Goal: Find contact information: Find contact information

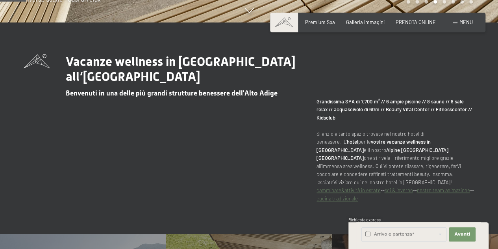
scroll to position [235, 0]
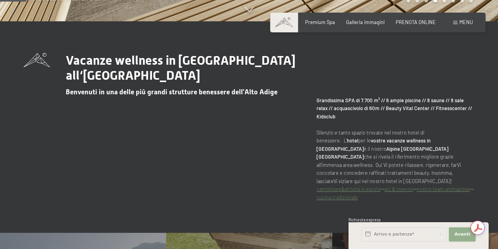
click at [468, 233] on span "Avanti" at bounding box center [463, 234] width 16 height 6
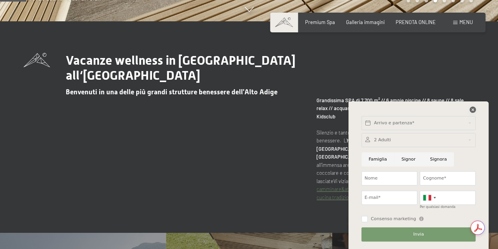
click at [471, 111] on icon at bounding box center [473, 109] width 6 height 6
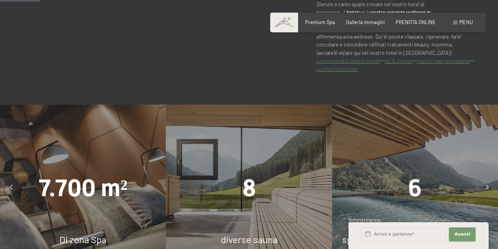
scroll to position [364, 0]
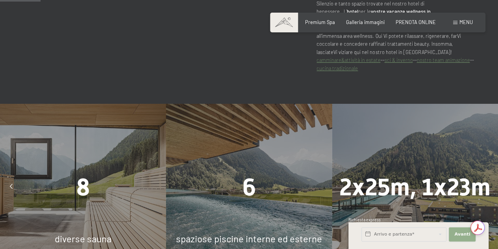
click at [456, 234] on span "Avanti" at bounding box center [463, 234] width 16 height 6
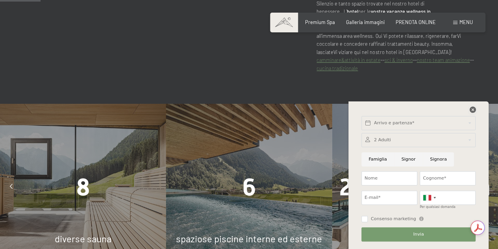
click at [474, 108] on icon at bounding box center [473, 109] width 6 height 6
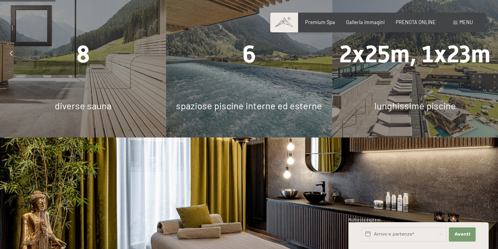
scroll to position [497, 0]
click at [461, 232] on span "Avanti" at bounding box center [463, 234] width 16 height 6
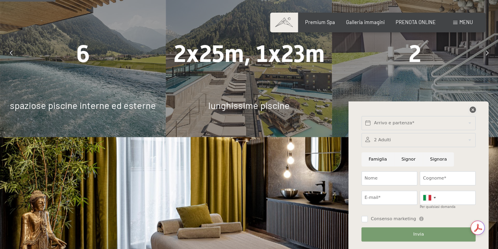
click at [473, 108] on icon at bounding box center [473, 109] width 6 height 6
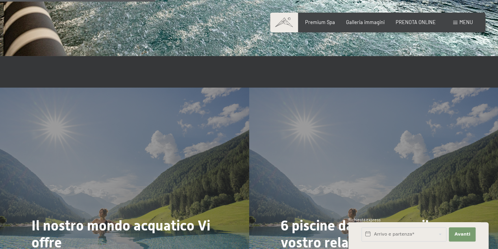
scroll to position [1390, 0]
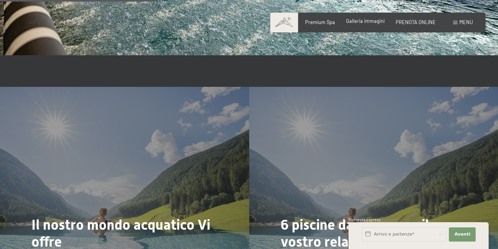
click at [365, 21] on span "Galleria immagini" at bounding box center [365, 21] width 39 height 6
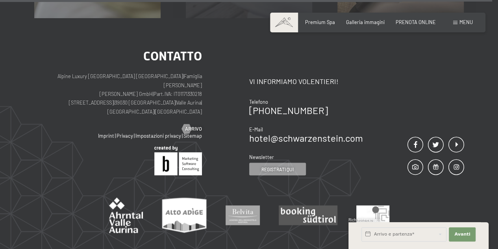
scroll to position [3742, 0]
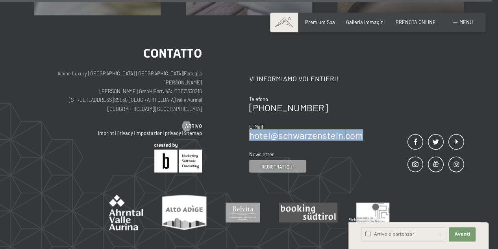
drag, startPoint x: 364, startPoint y: 94, endPoint x: 251, endPoint y: 93, distance: 113.4
click at [251, 93] on div "Contatto Vi informiamo volentieri! Telefono +39 0474 674100 E-Mail hotel@ no-sp…" at bounding box center [356, 110] width 215 height 126
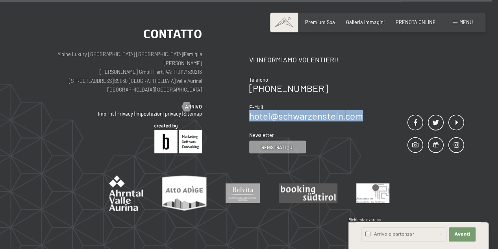
copy link "hotel@ no-spam. schwarzenstein. no-spam. com"
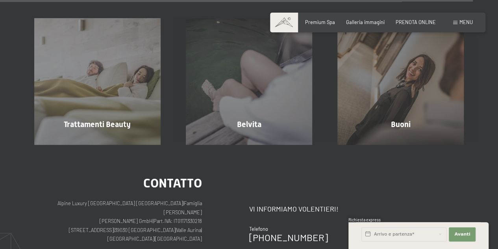
scroll to position [3592, 0]
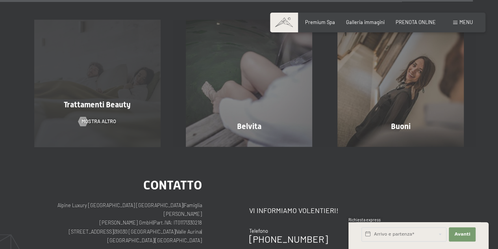
click at [120, 76] on div "Trattamenti Beauty mostra altro" at bounding box center [98, 83] width 152 height 126
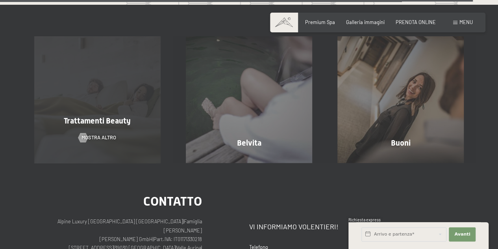
scroll to position [3581, 0]
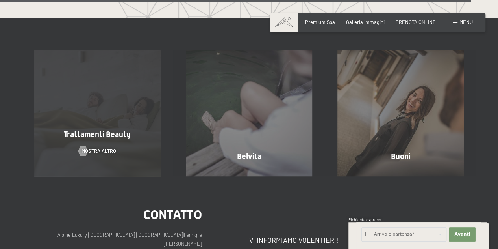
click at [104, 69] on div "Trattamenti Beauty mostra altro" at bounding box center [98, 113] width 152 height 126
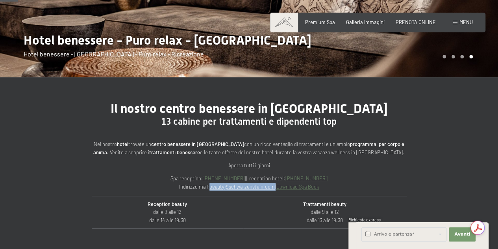
drag, startPoint x: 273, startPoint y: 186, endPoint x: 210, endPoint y: 189, distance: 63.1
click at [210, 189] on p "Spa reception: +39 0474 674480 || reception hotel: +39 0474 674100 Indirizzo ma…" at bounding box center [249, 182] width 315 height 16
copy p "beauty@ no-spam. schwarzenstein. no-spam. com"
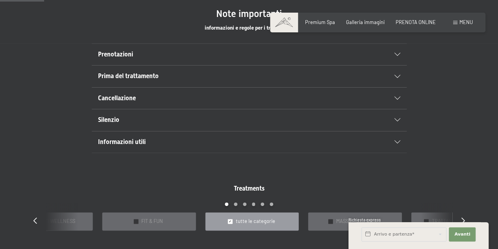
scroll to position [440, 0]
click at [398, 54] on icon at bounding box center [398, 53] width 6 height 3
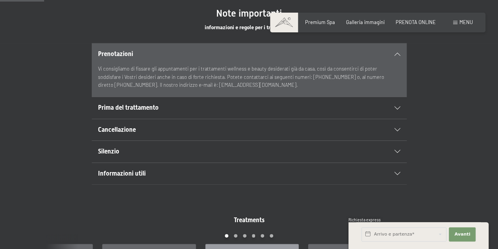
click at [399, 107] on icon at bounding box center [398, 107] width 6 height 3
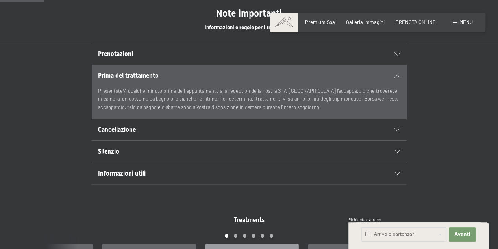
click at [399, 128] on icon at bounding box center [398, 129] width 6 height 3
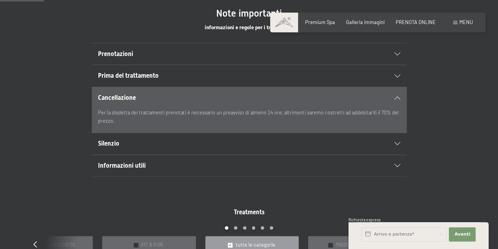
click at [396, 142] on icon at bounding box center [398, 143] width 6 height 3
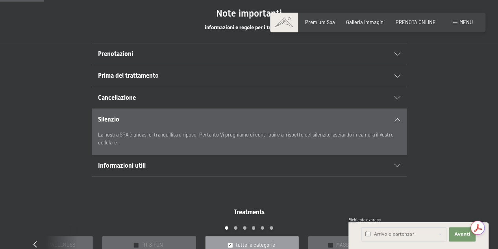
click at [397, 164] on icon at bounding box center [398, 165] width 6 height 3
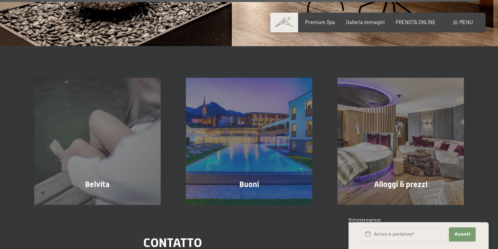
scroll to position [4831, 0]
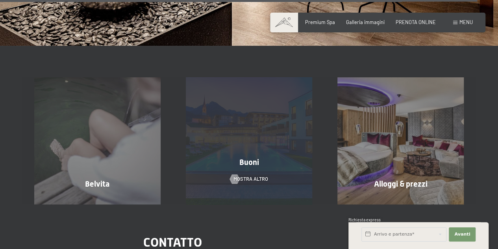
click at [269, 156] on div "Buoni" at bounding box center [249, 161] width 152 height 11
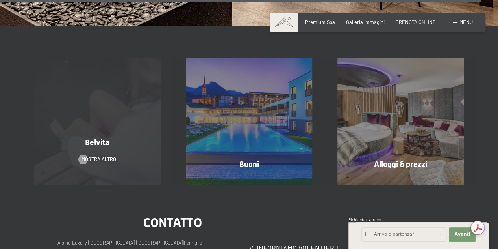
scroll to position [4873, 0]
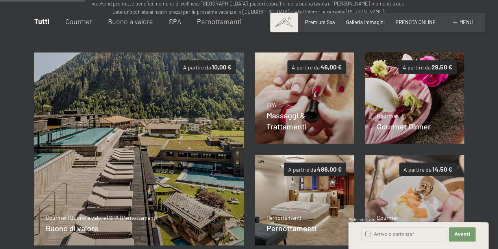
scroll to position [107, 0]
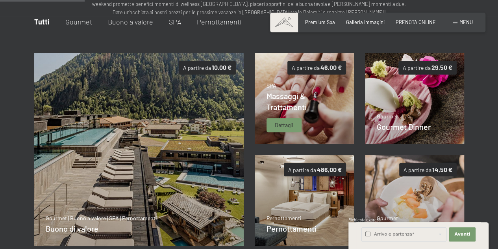
drag, startPoint x: 322, startPoint y: 84, endPoint x: 288, endPoint y: 126, distance: 54.0
click at [288, 126] on span "Dettagli" at bounding box center [284, 125] width 19 height 8
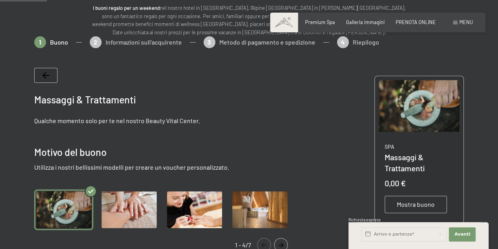
scroll to position [0, 0]
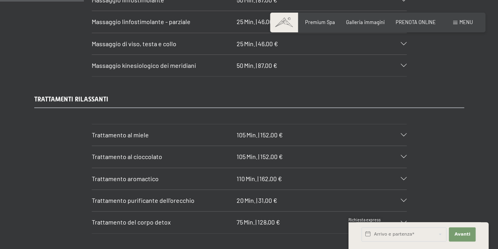
scroll to position [842, 0]
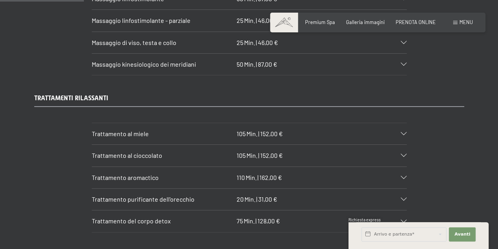
click at [401, 63] on icon at bounding box center [404, 64] width 6 height 3
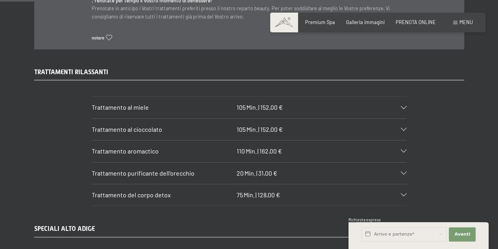
scroll to position [963, 0]
click at [404, 193] on icon at bounding box center [404, 194] width 6 height 3
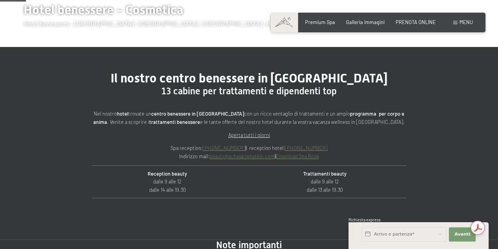
scroll to position [0, 0]
